Goal: Task Accomplishment & Management: Manage account settings

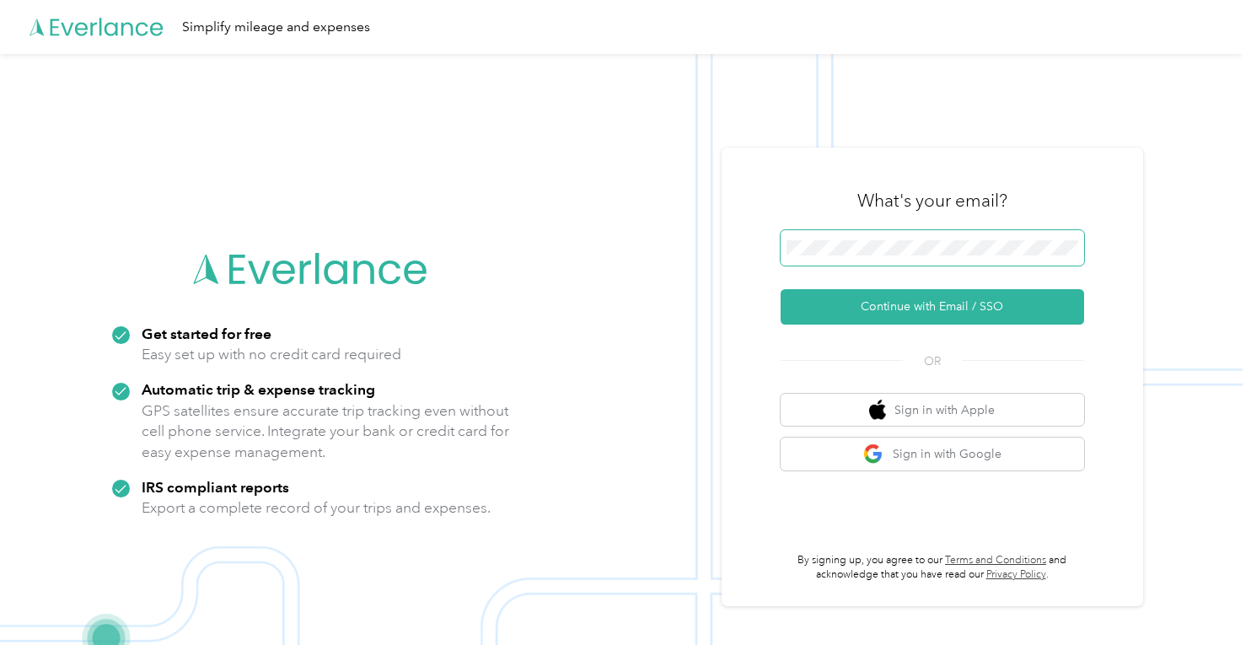
click at [959, 240] on span at bounding box center [932, 247] width 303 height 35
click at [958, 256] on span at bounding box center [932, 247] width 303 height 35
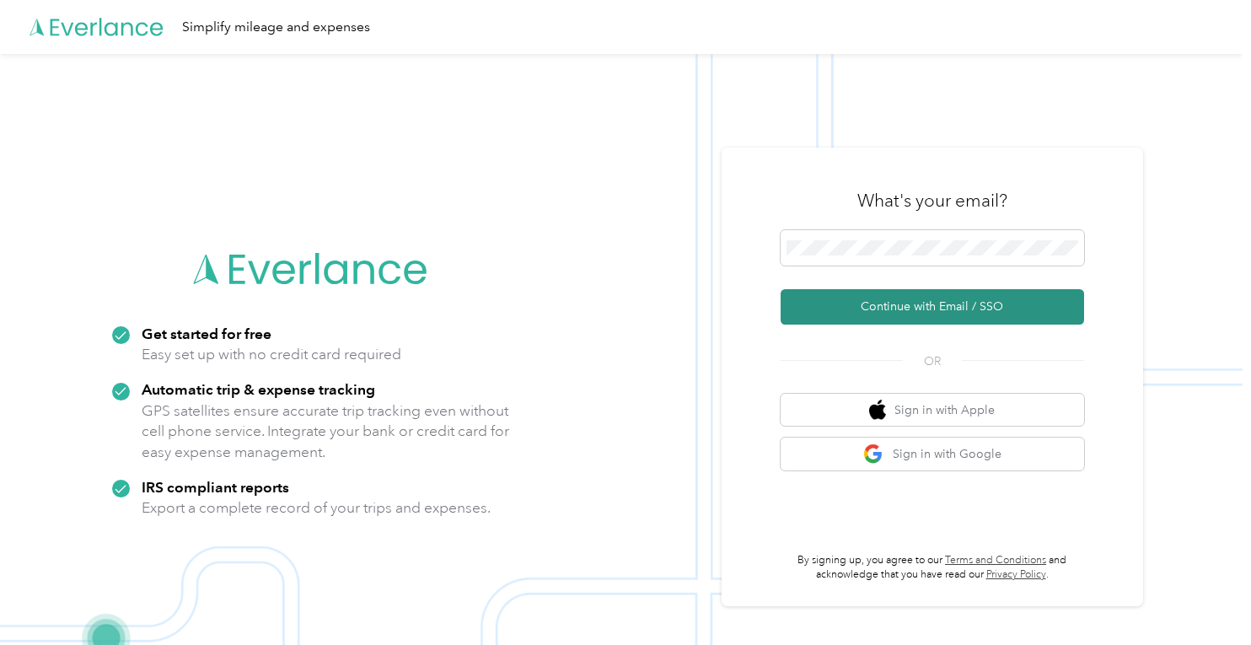
click at [955, 316] on button "Continue with Email / SSO" at bounding box center [932, 306] width 303 height 35
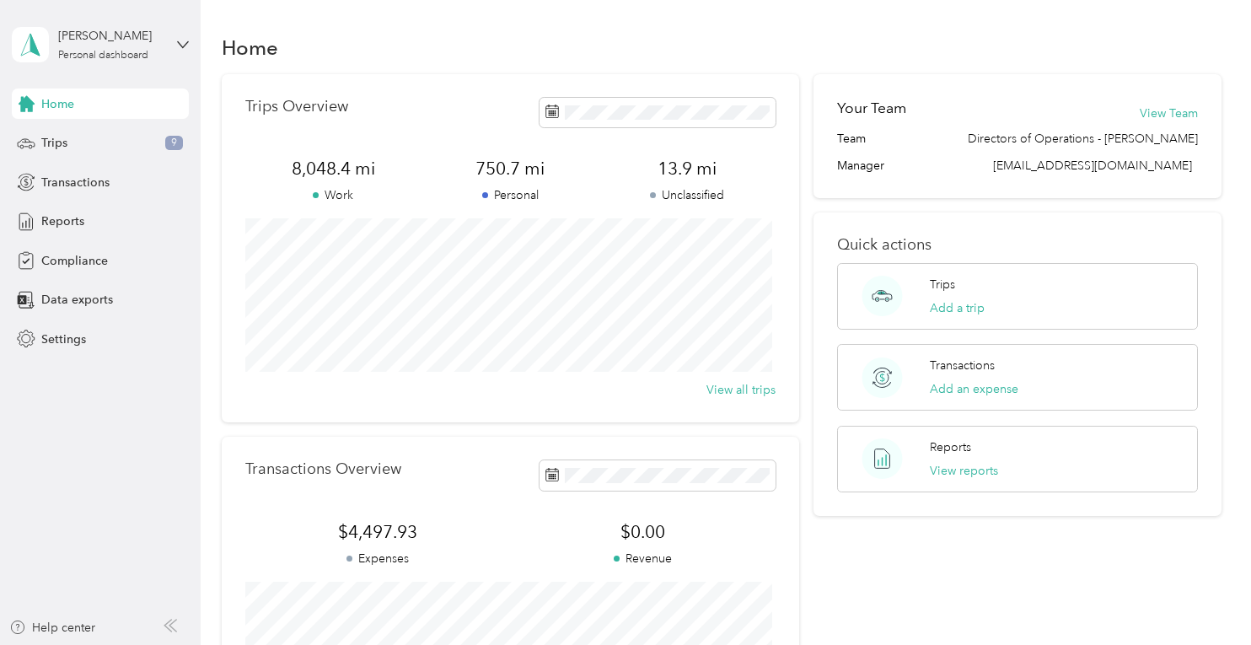
click at [175, 44] on div "[PERSON_NAME] Personal dashboard" at bounding box center [100, 44] width 177 height 59
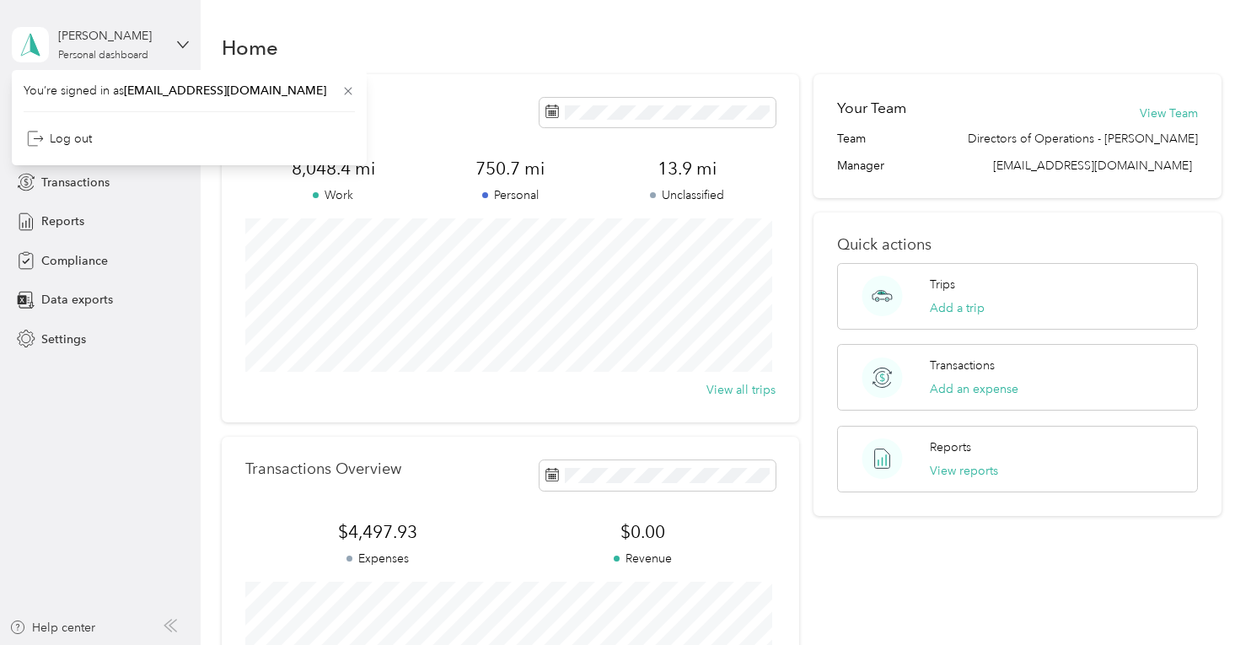
click at [175, 44] on div "[PERSON_NAME] Personal dashboard" at bounding box center [100, 44] width 177 height 59
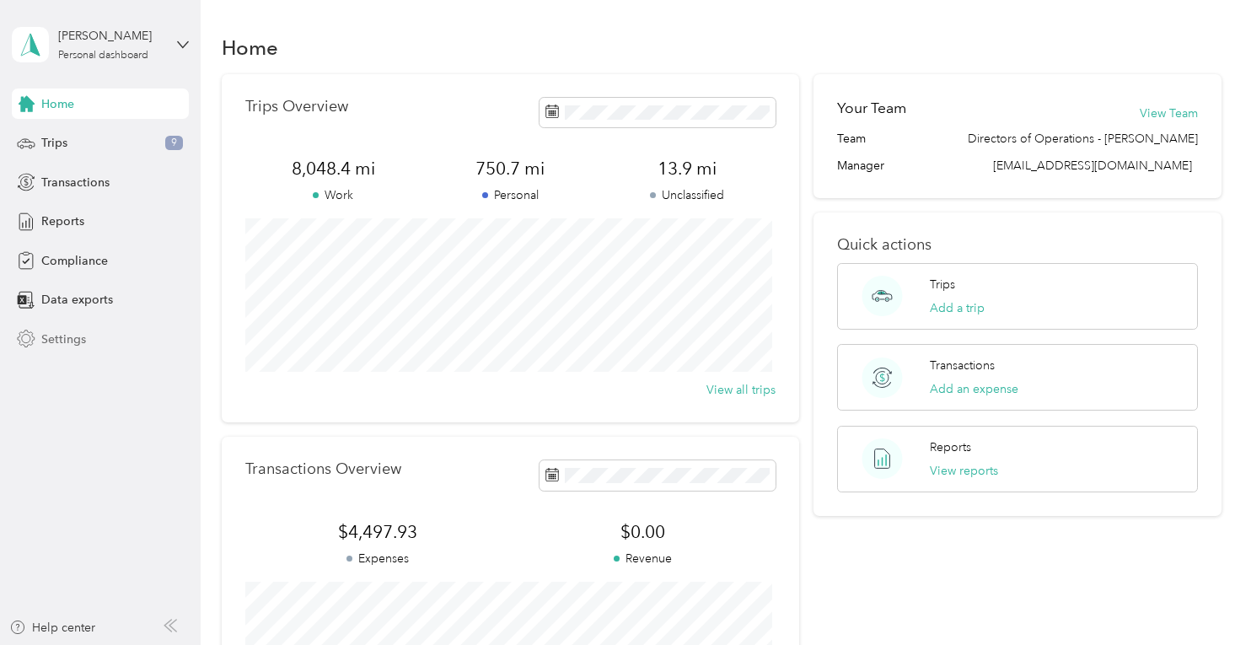
click at [54, 341] on span "Settings" at bounding box center [63, 339] width 45 height 18
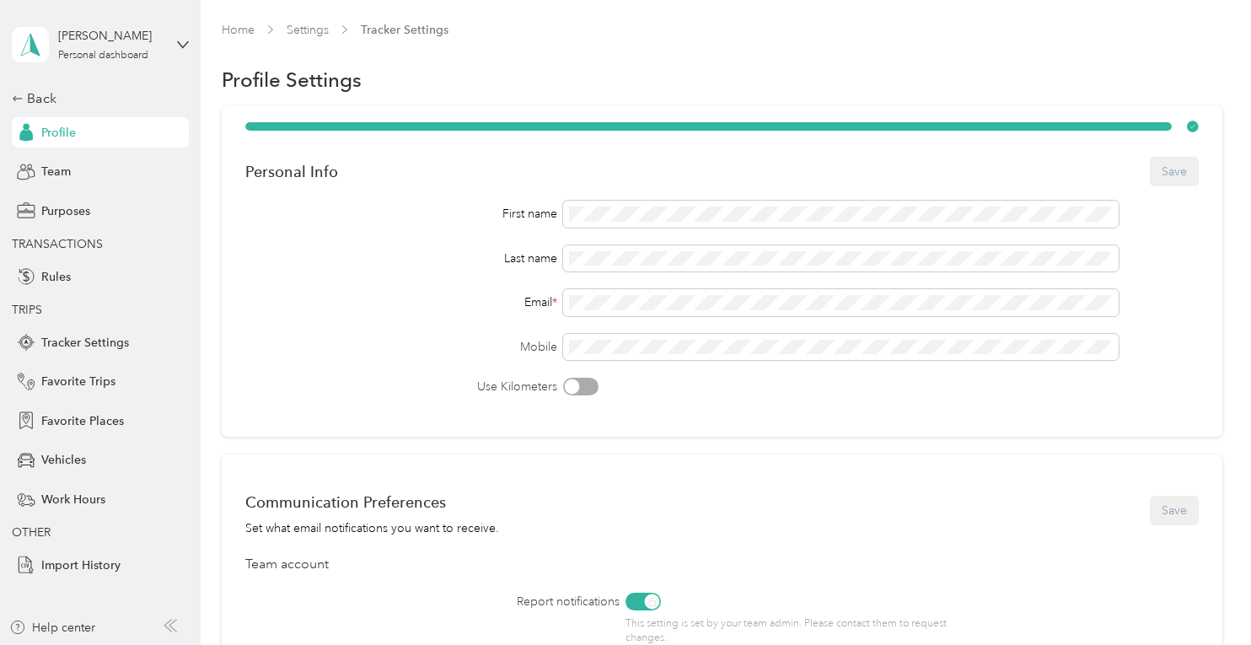
click at [67, 442] on div "Back Profile Team Purposes TRANSACTIONS Rules TRIPS Tracker Settings Favorite T…" at bounding box center [100, 334] width 177 height 491
click at [67, 459] on span "Vehicles" at bounding box center [63, 460] width 45 height 18
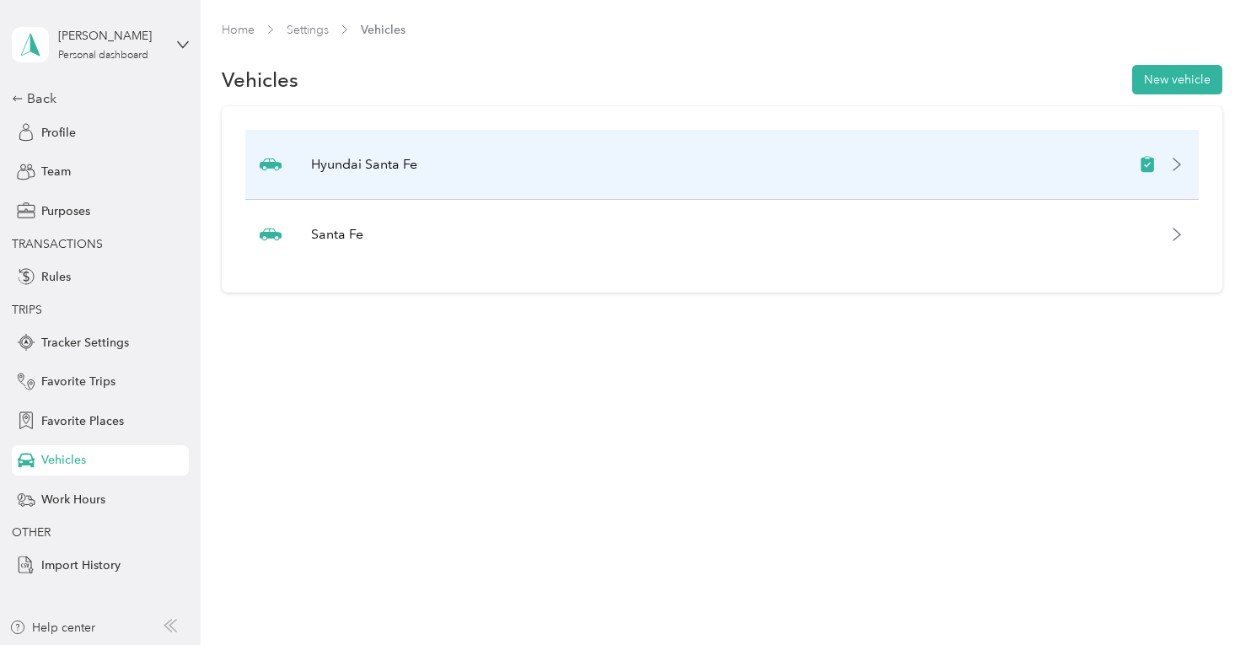
click at [1184, 163] on icon at bounding box center [1176, 164] width 13 height 13
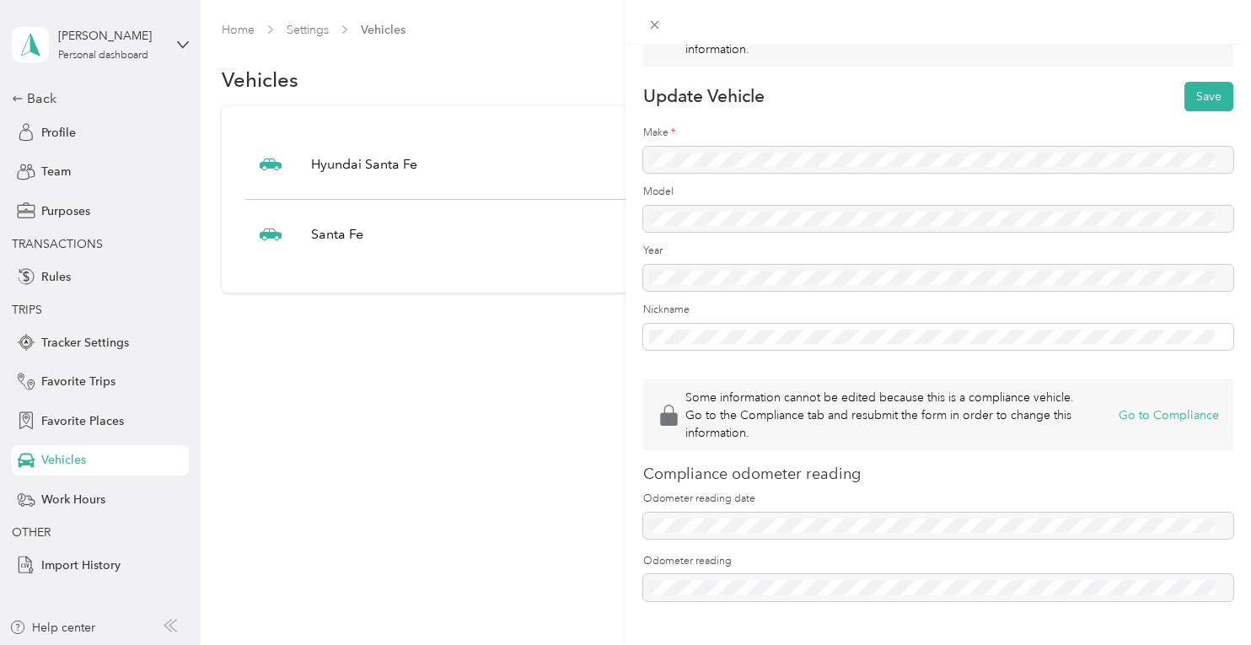
scroll to position [102, 0]
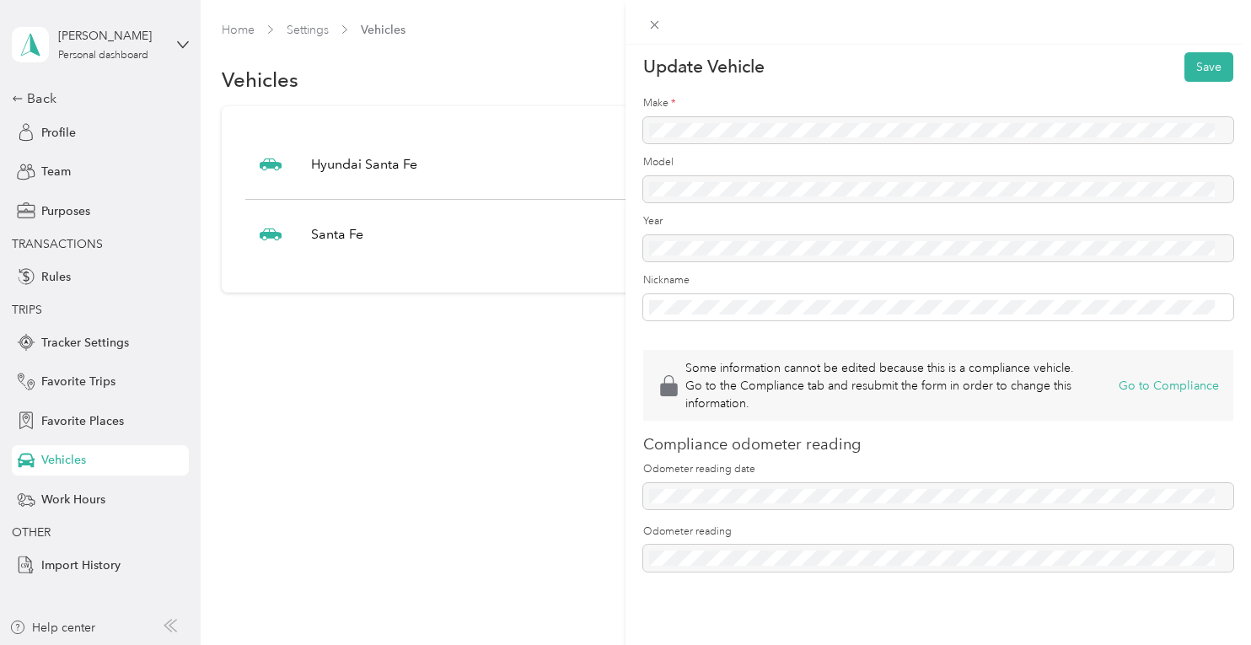
click at [251, 457] on div "Some information cannot be edited because this is a compliance vehicle. Go to t…" at bounding box center [625, 322] width 1251 height 645
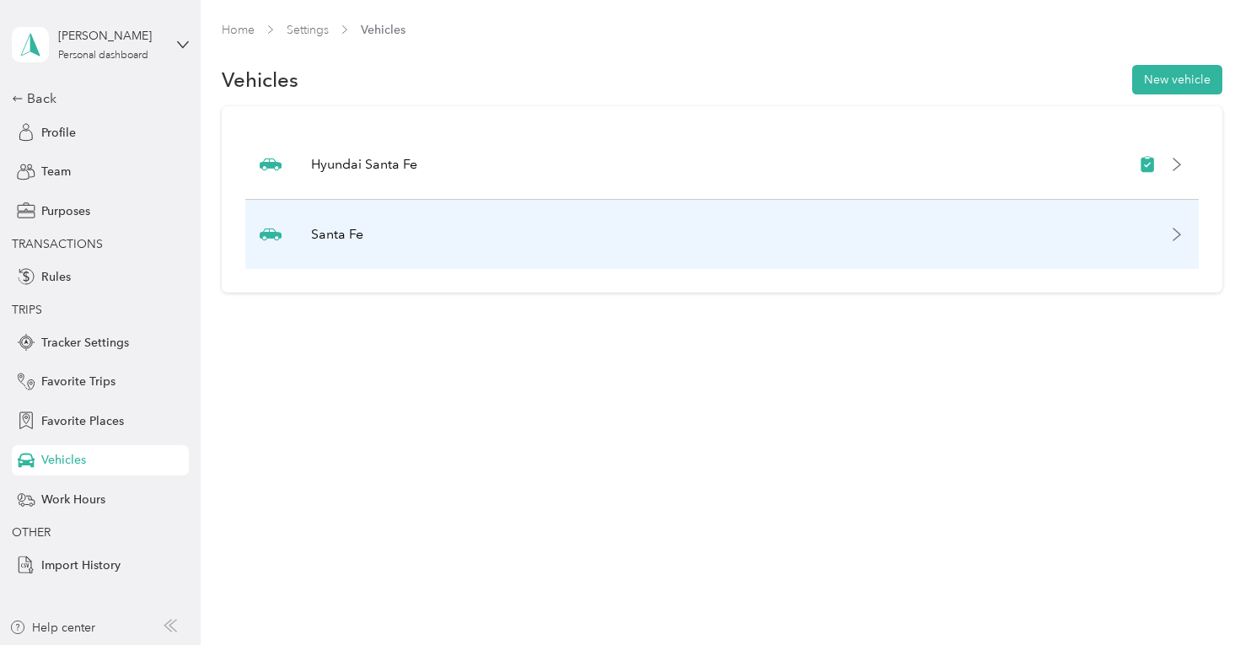
click at [1184, 234] on icon at bounding box center [1176, 234] width 13 height 13
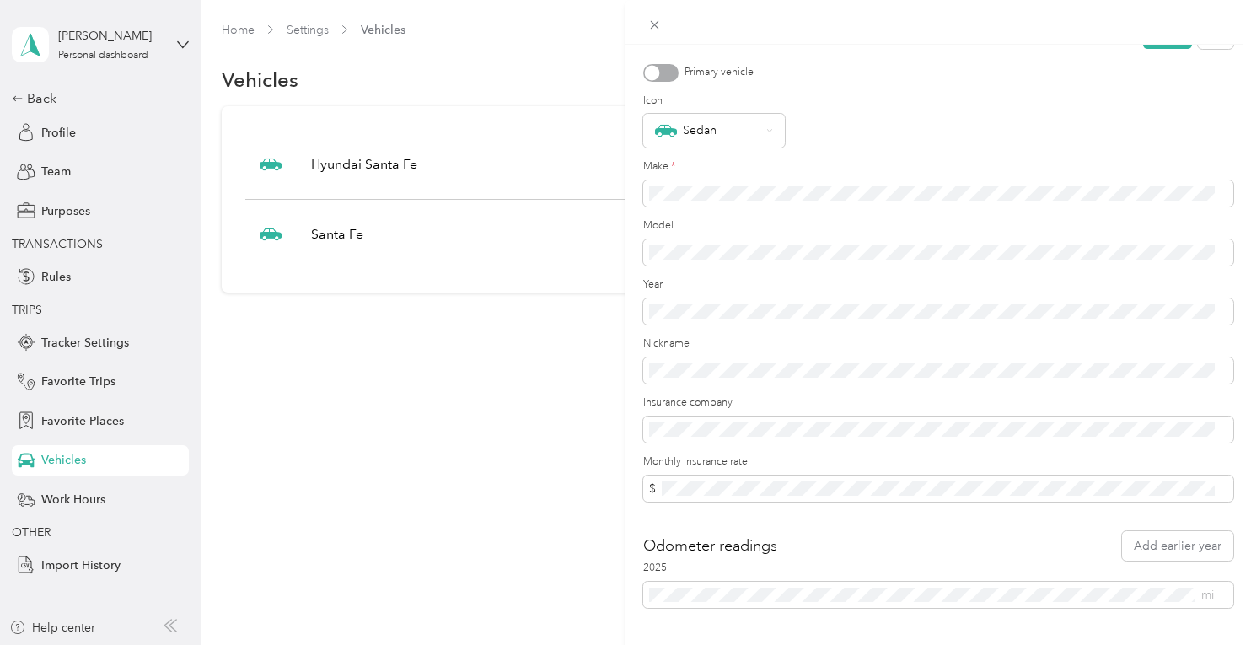
scroll to position [0, 0]
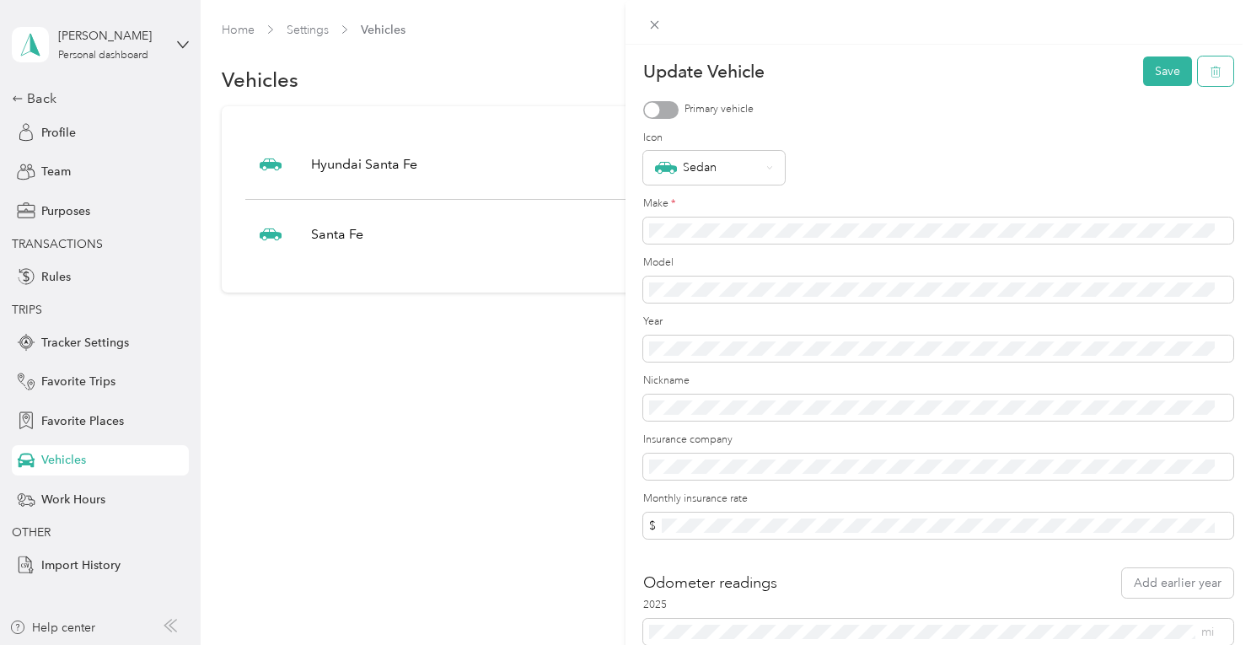
click at [1205, 64] on button "button" at bounding box center [1215, 71] width 35 height 30
click at [1141, 83] on button "Yes" at bounding box center [1152, 83] width 33 height 27
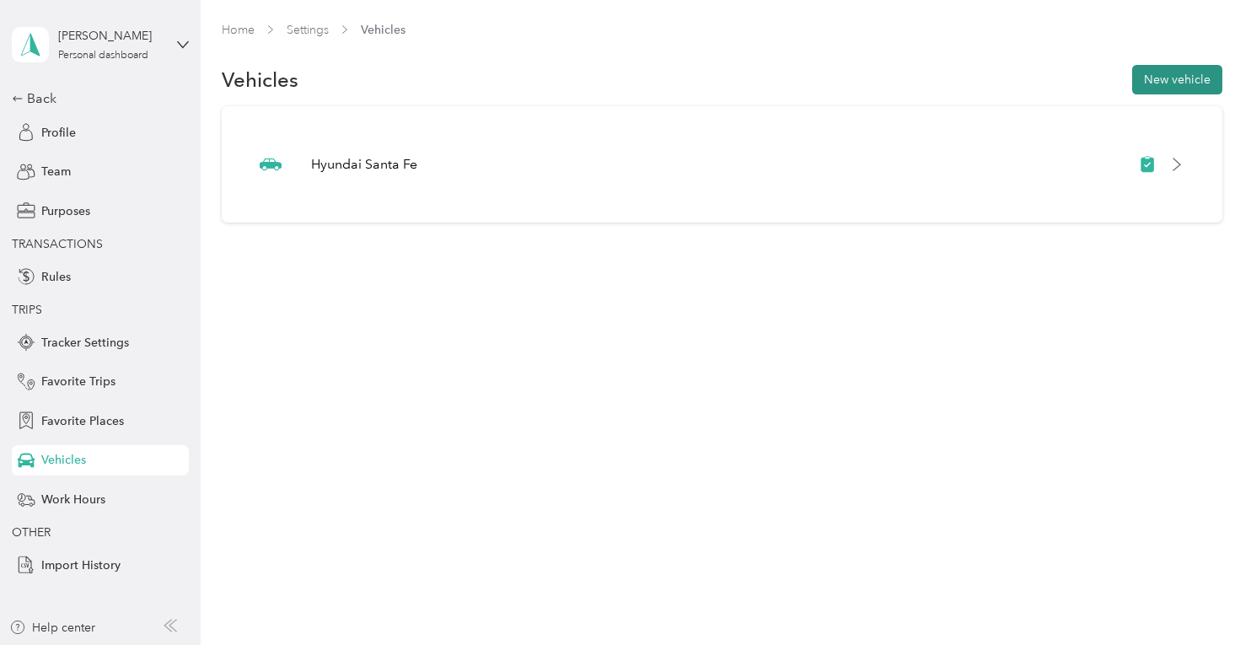
click at [1195, 84] on button "New vehicle" at bounding box center [1177, 80] width 90 height 30
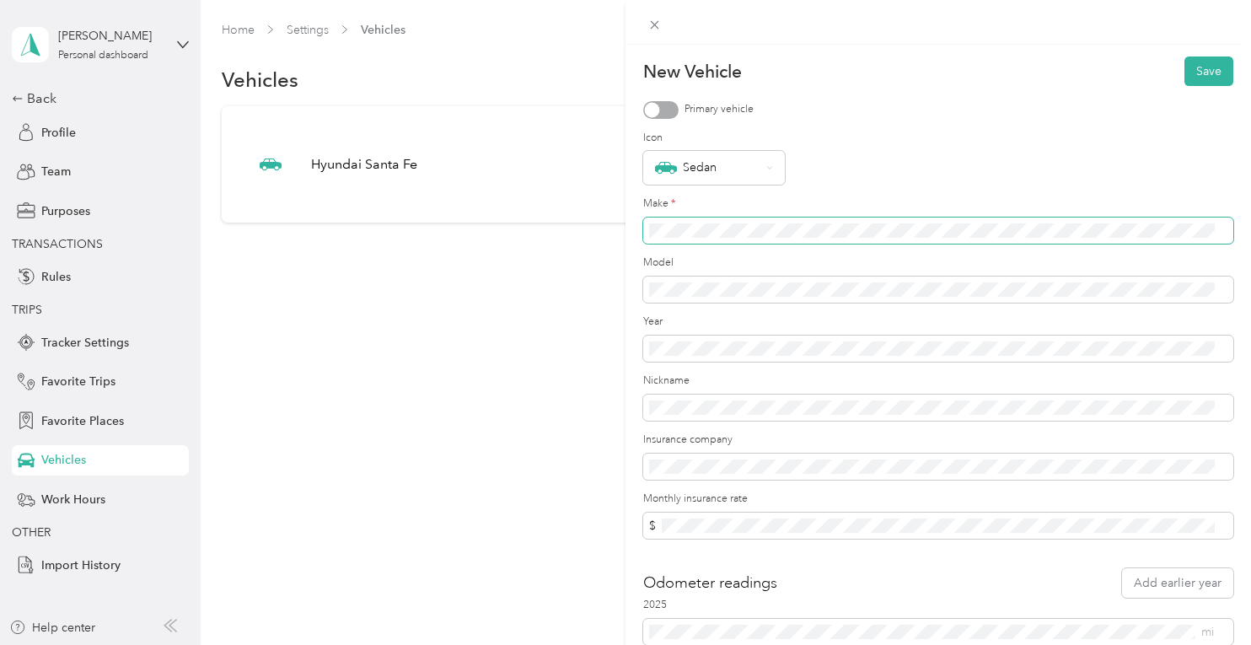
click at [768, 238] on span at bounding box center [938, 230] width 590 height 27
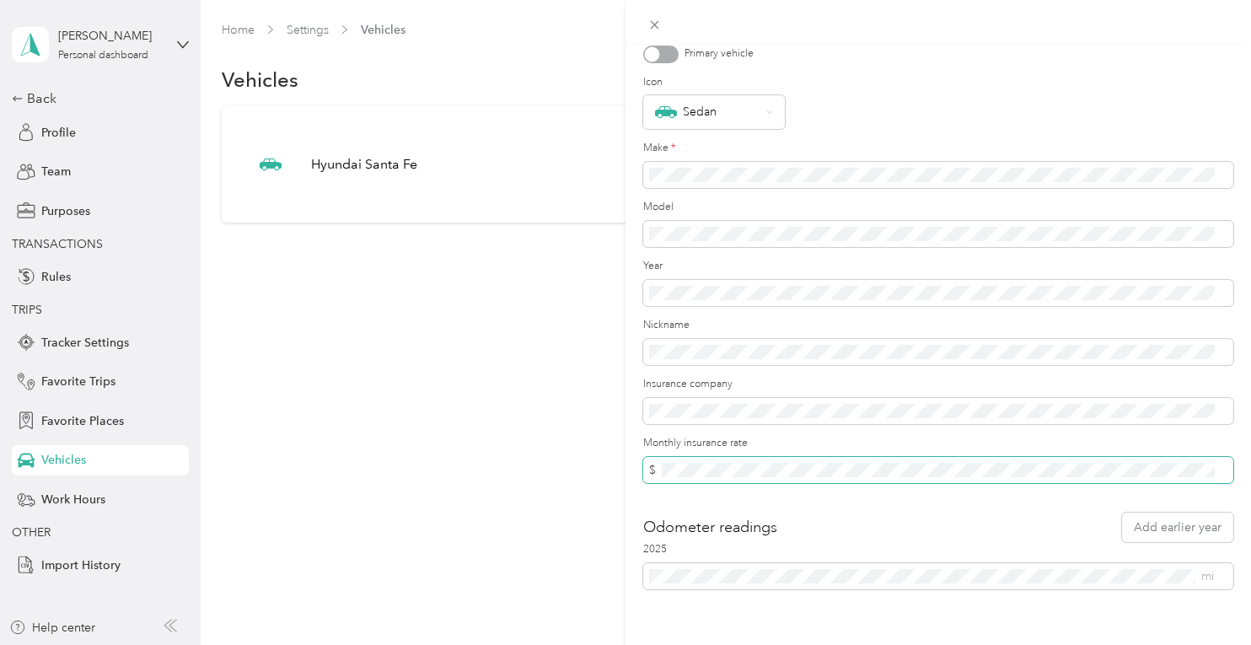
scroll to position [86, 0]
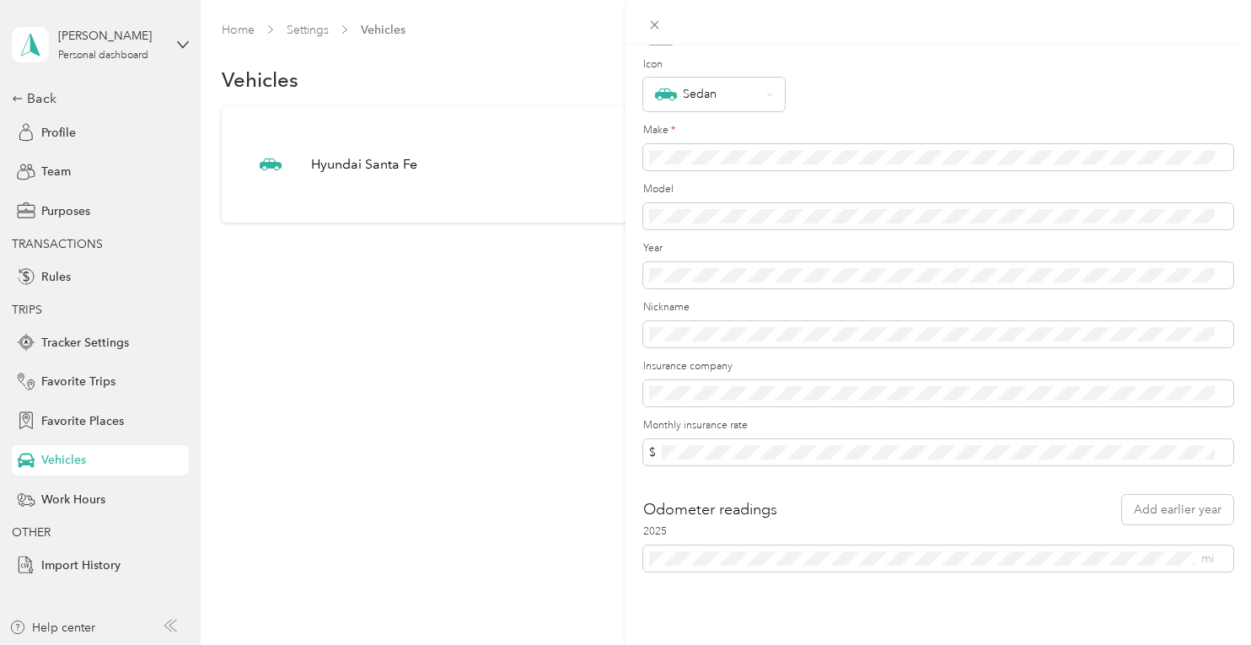
click at [819, 620] on div "New Vehicle Save Primary vehicle Icon Sedan Make * Model Year Nickname Insuranc…" at bounding box center [937, 367] width 625 height 645
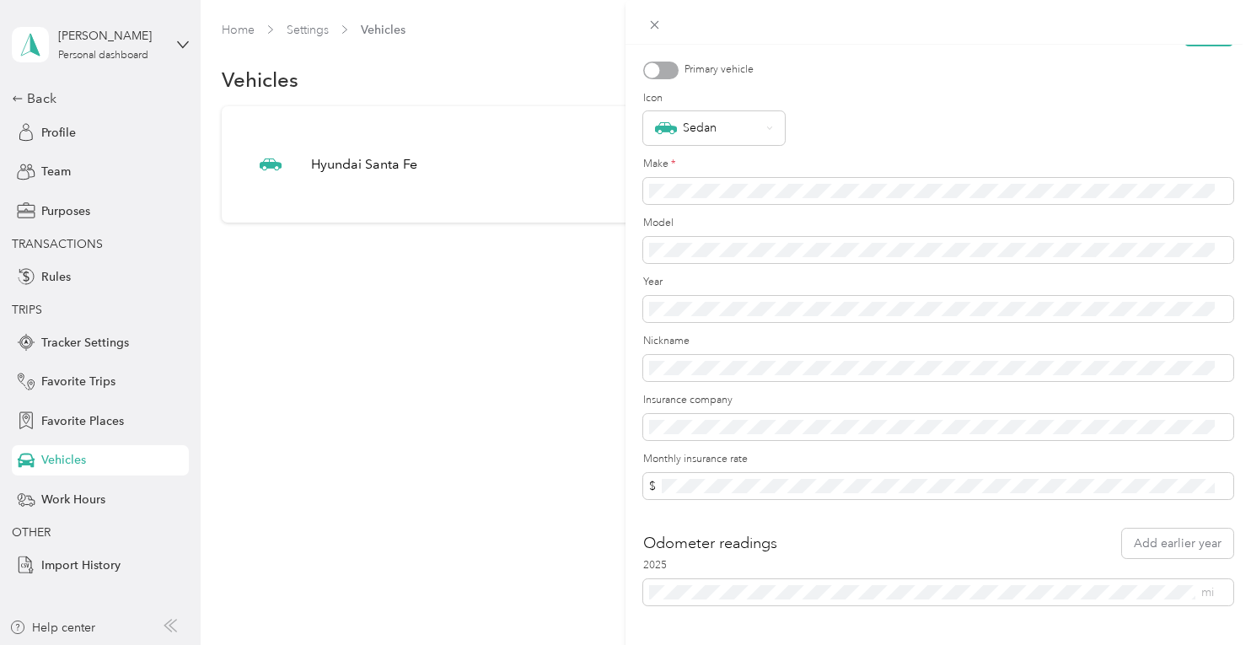
scroll to position [0, 0]
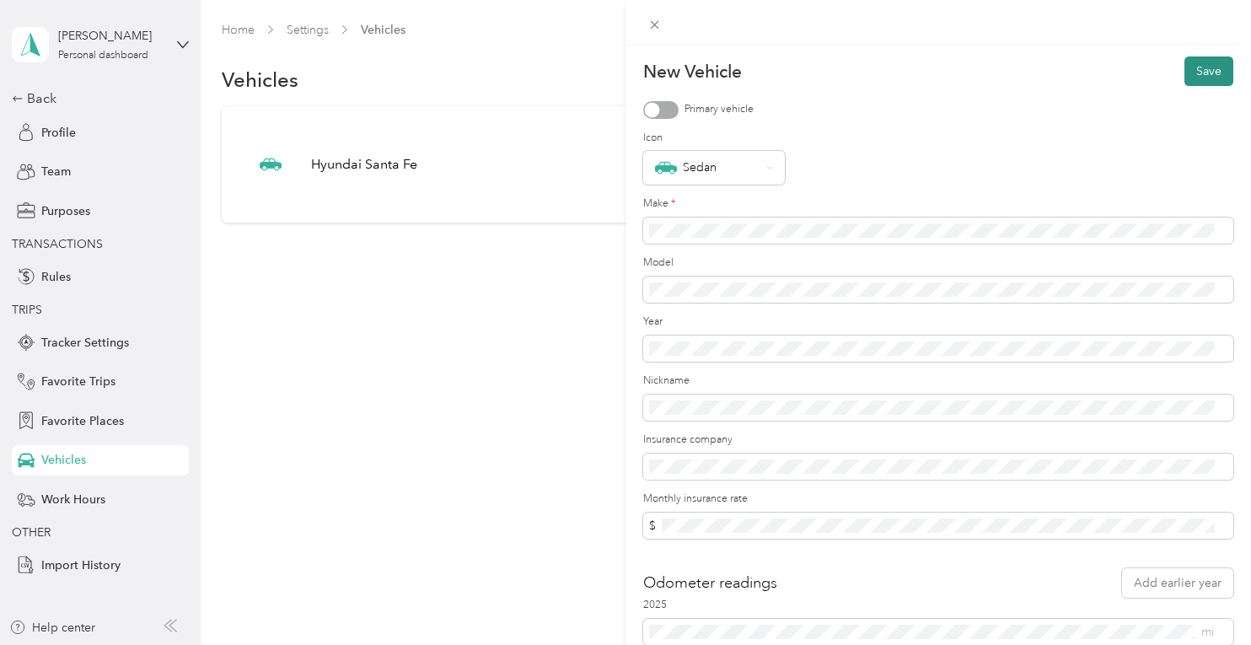
click at [1184, 71] on button "Save" at bounding box center [1208, 71] width 49 height 30
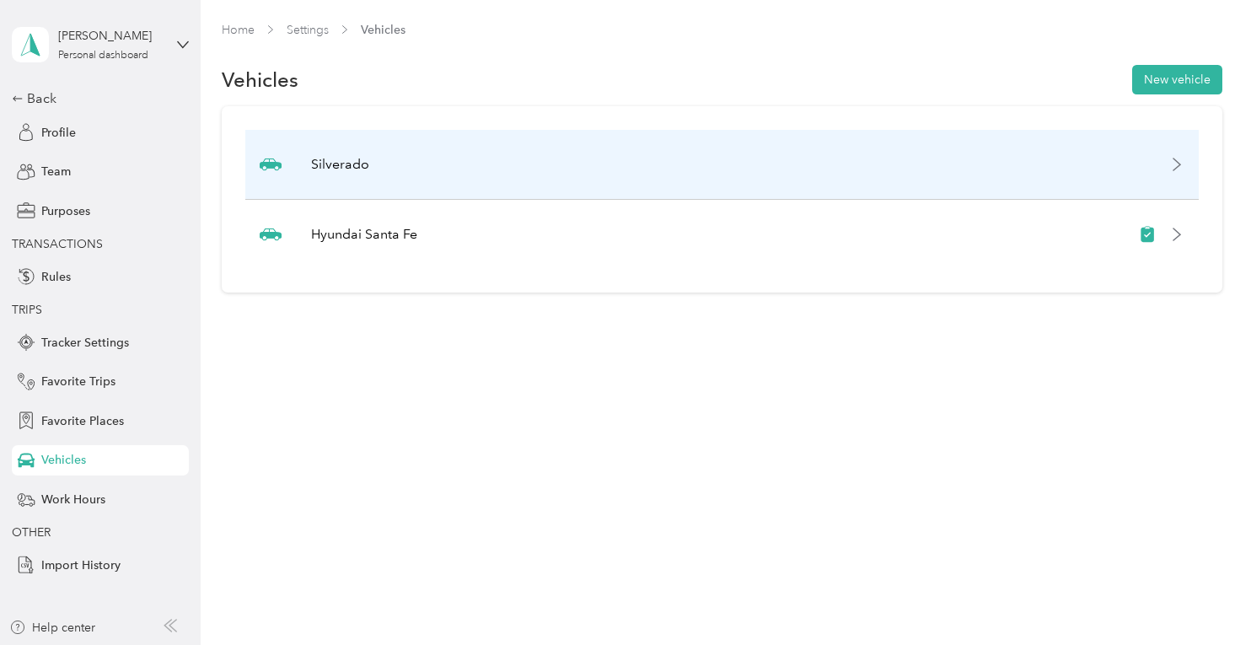
click at [1184, 174] on div "Silverado" at bounding box center [721, 165] width 953 height 70
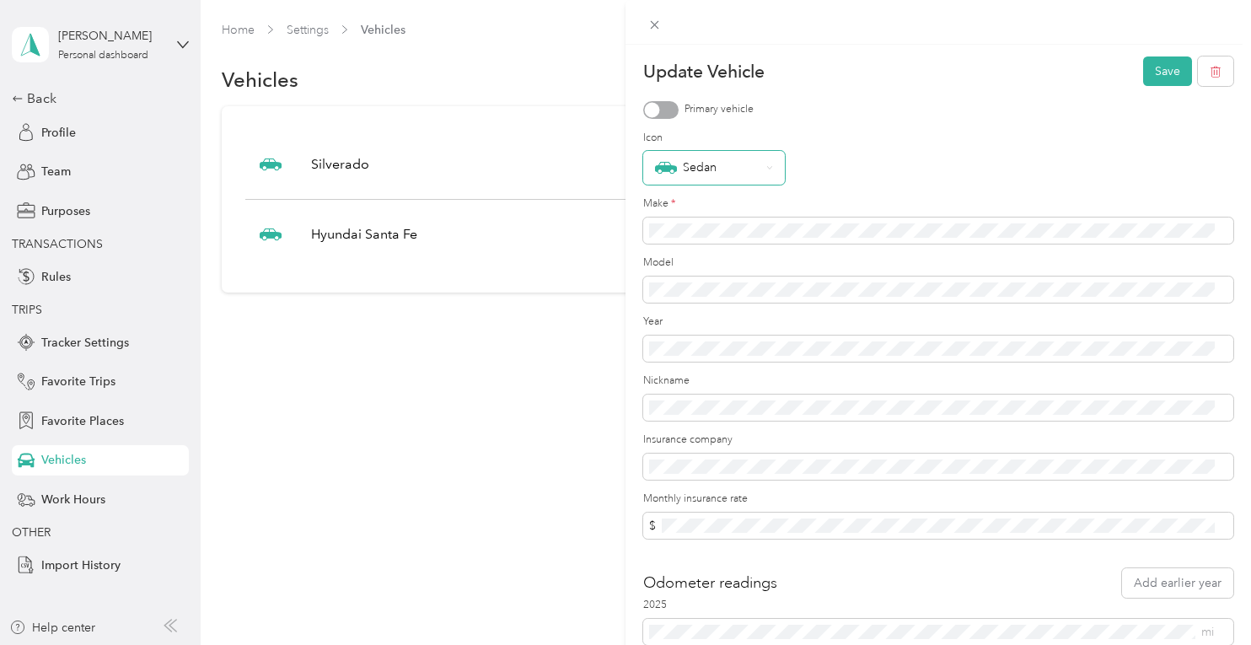
click at [769, 161] on div "Sedan" at bounding box center [714, 168] width 142 height 34
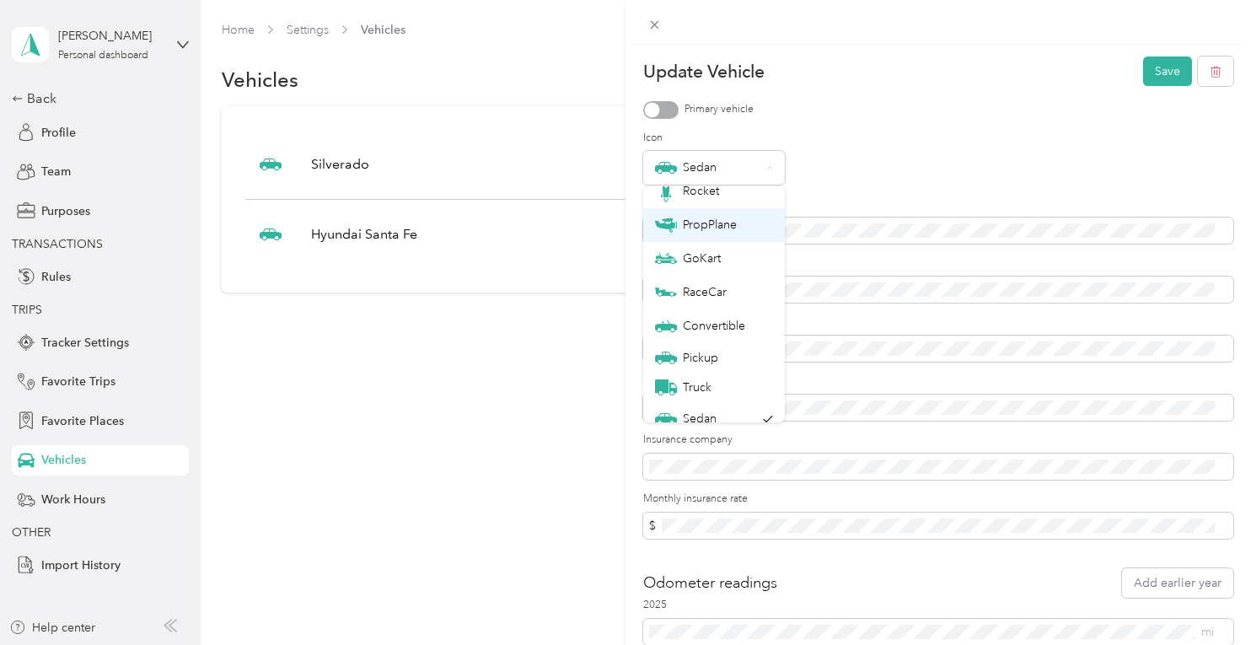
scroll to position [59, 0]
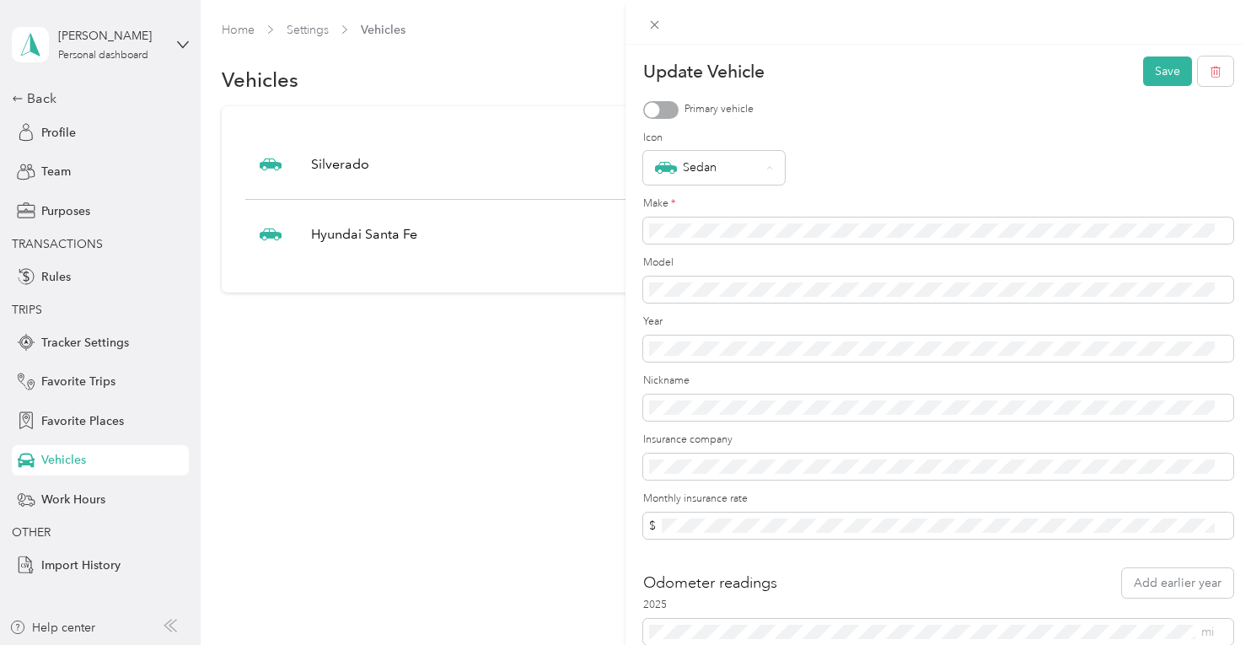
click at [715, 348] on li "Pickup" at bounding box center [714, 345] width 142 height 30
click at [1042, 156] on div "Pickup" at bounding box center [938, 163] width 590 height 24
click at [1152, 66] on button "Save" at bounding box center [1167, 71] width 49 height 30
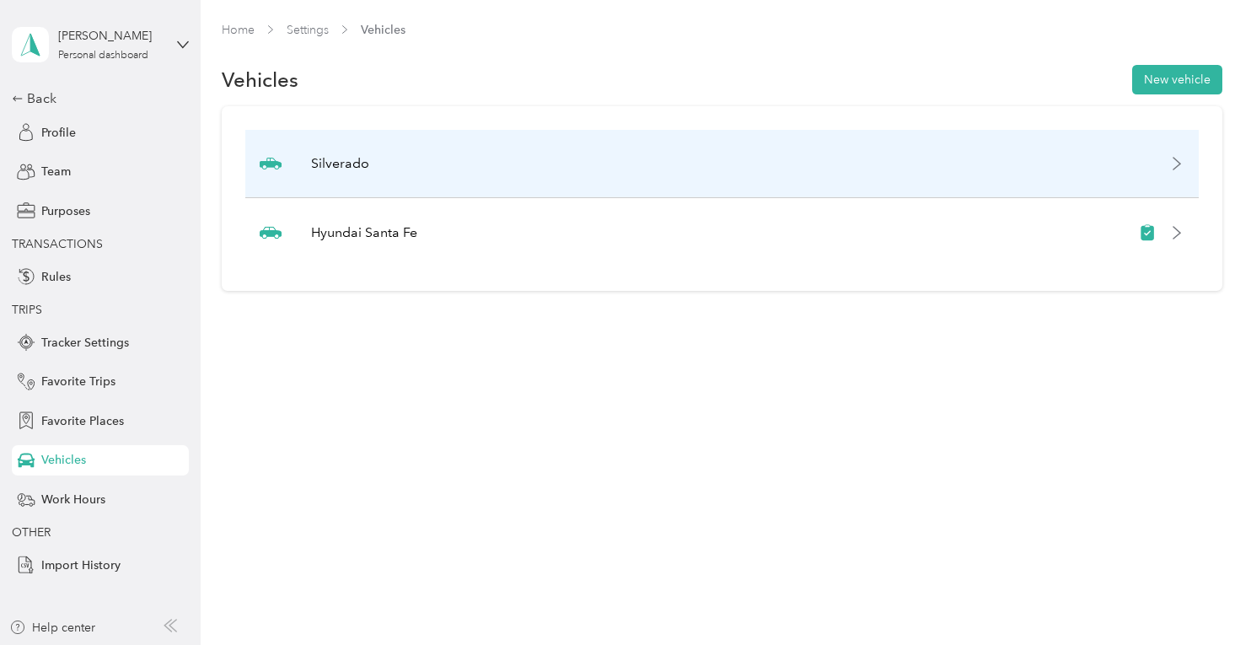
click at [1186, 155] on div "Silverado" at bounding box center [721, 164] width 953 height 68
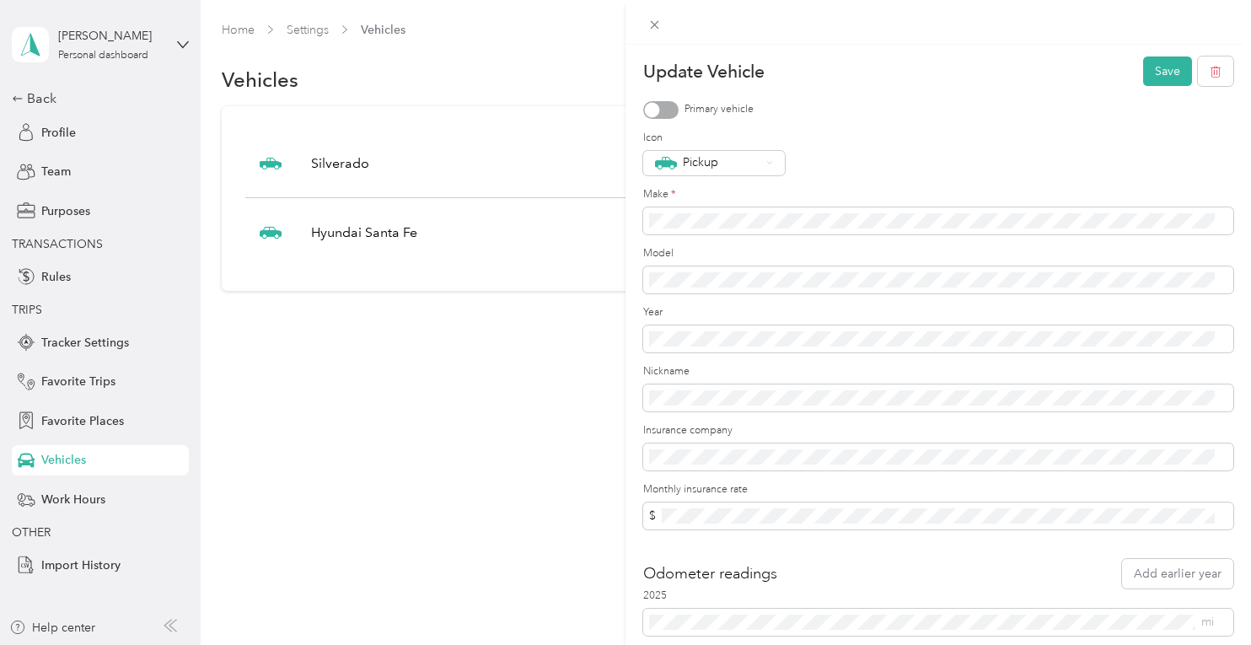
click at [673, 114] on div at bounding box center [660, 110] width 35 height 18
click at [1143, 73] on button "Save" at bounding box center [1167, 71] width 49 height 30
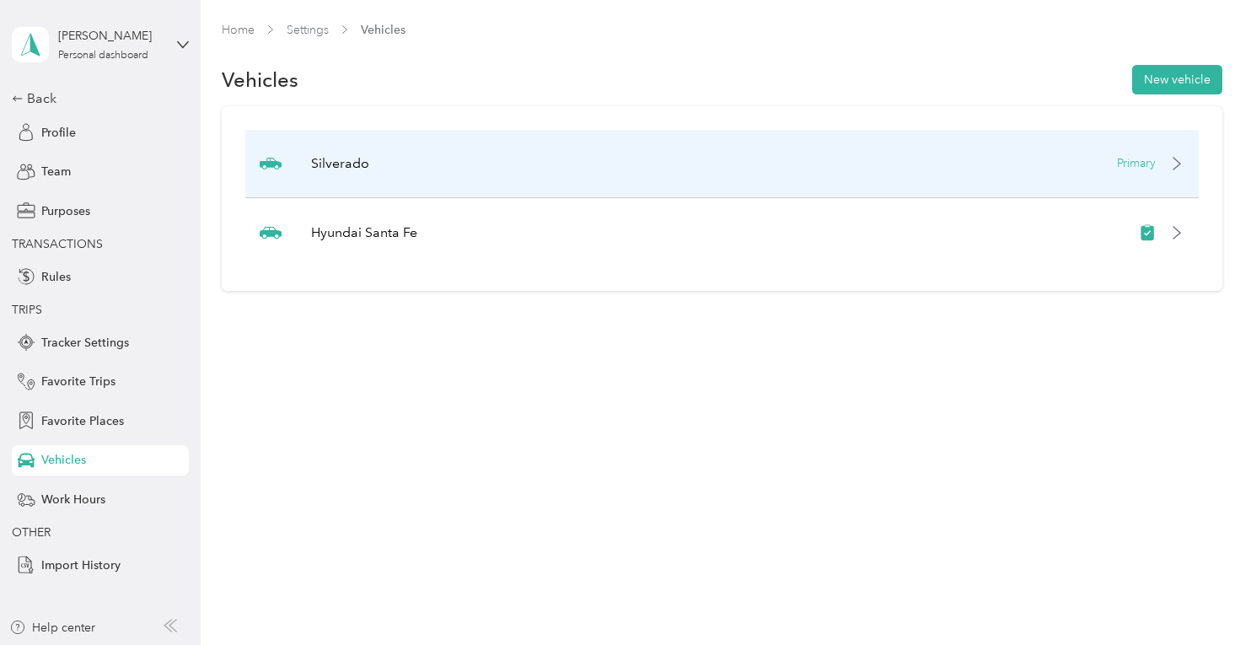
click at [1184, 161] on icon at bounding box center [1176, 163] width 13 height 13
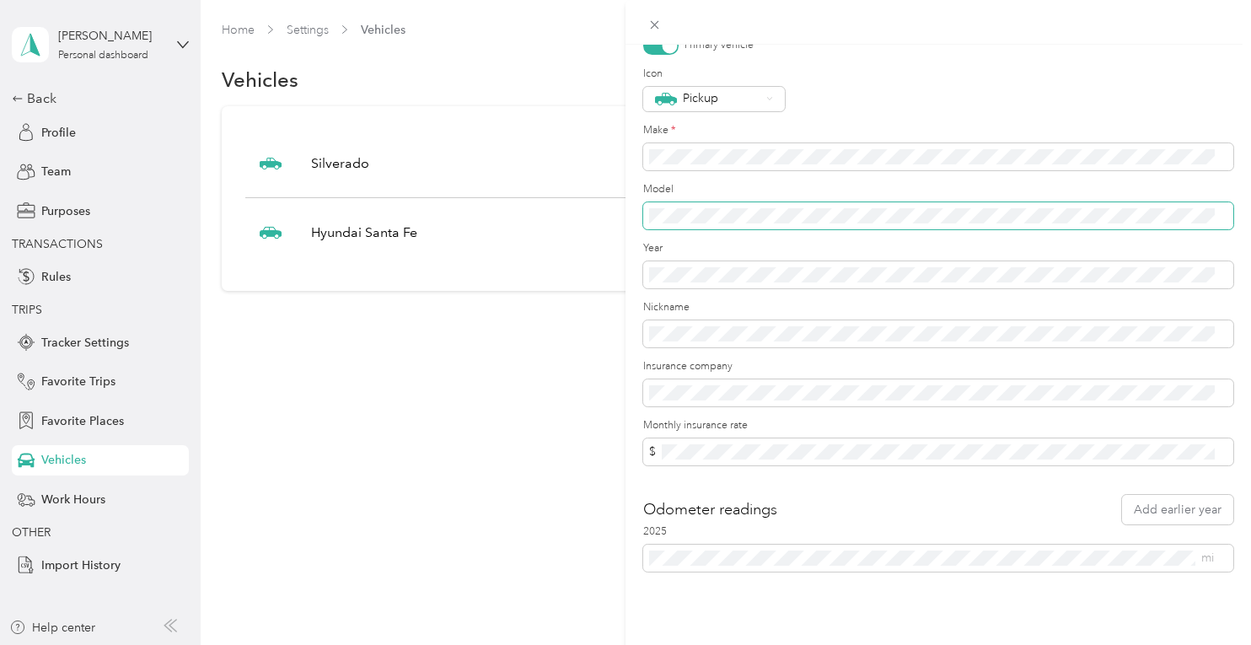
scroll to position [0, 0]
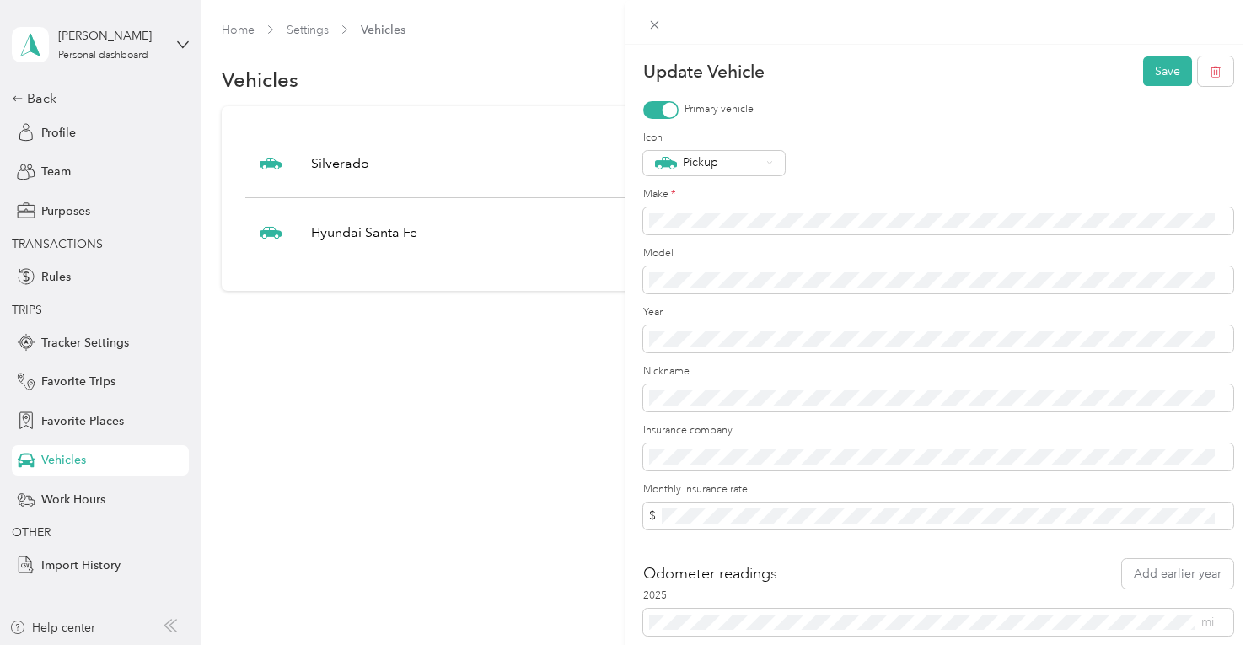
click at [474, 410] on div "Update Vehicle Save Primary vehicle Icon Pickup Make * Model Year Nickname Insu…" at bounding box center [625, 322] width 1251 height 645
